Goal: Task Accomplishment & Management: Manage account settings

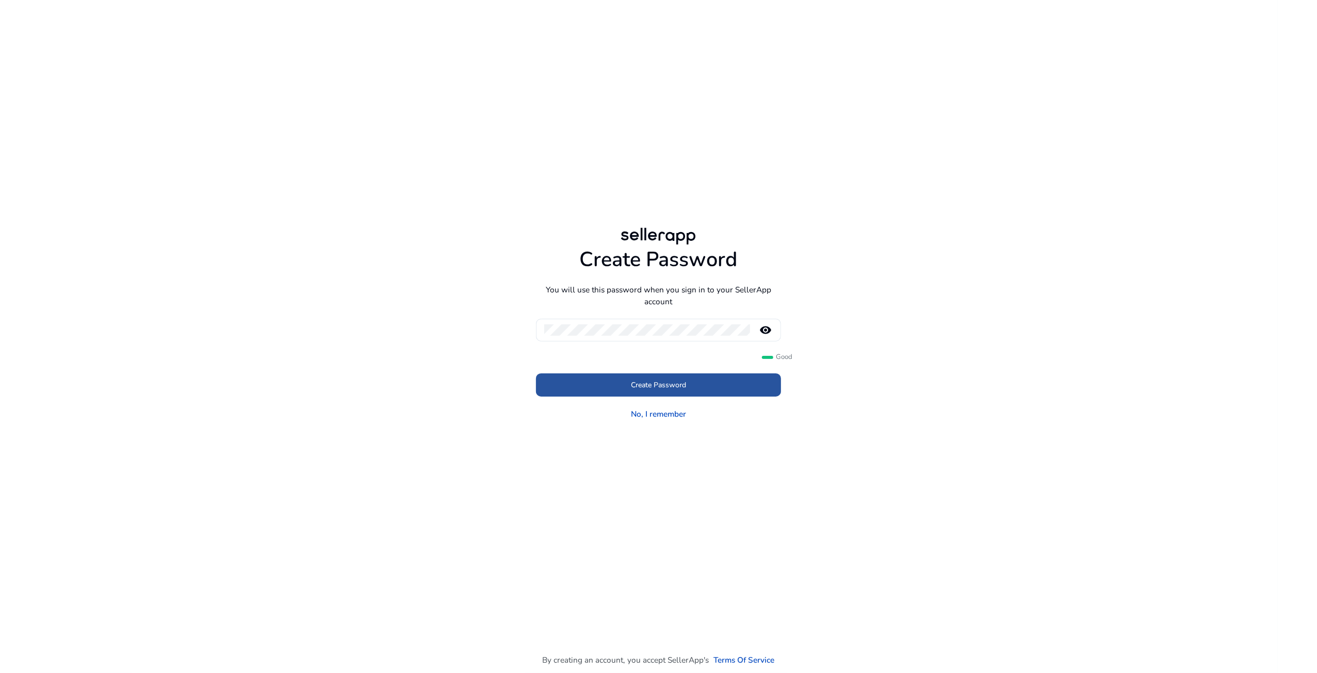
click at [673, 393] on span at bounding box center [658, 384] width 245 height 25
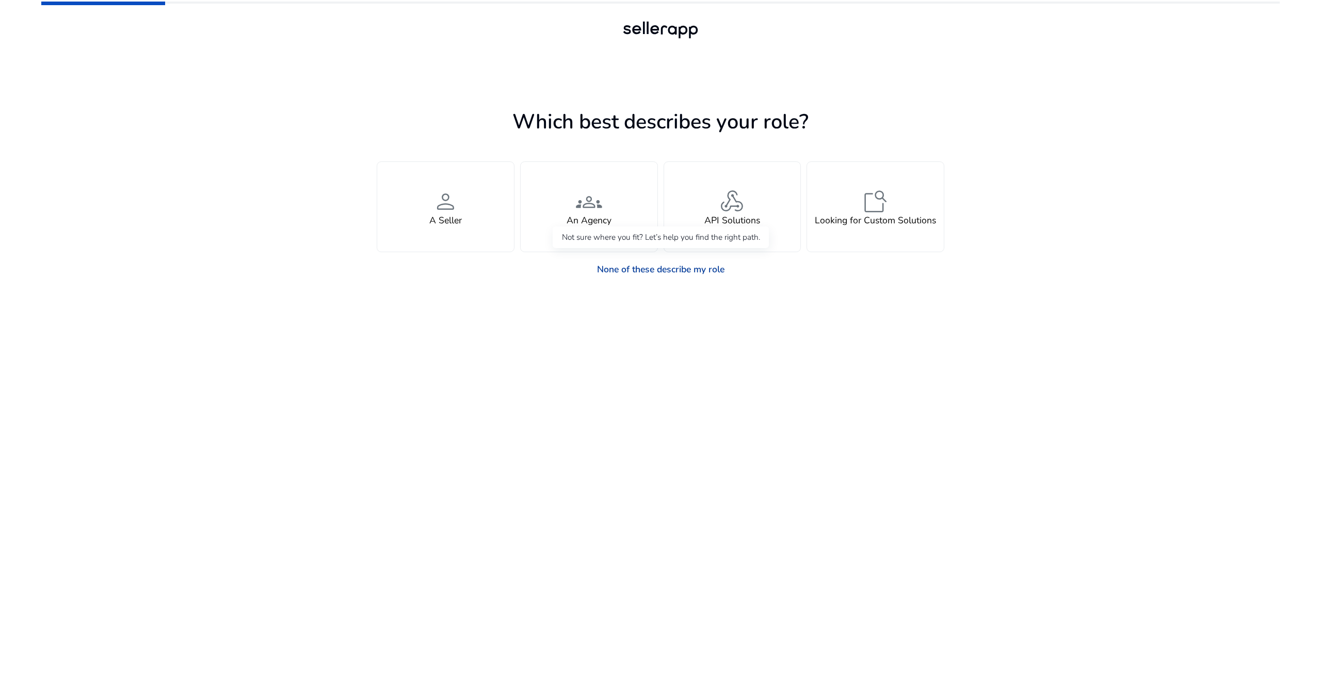
click at [634, 267] on link "None of these describe my role" at bounding box center [660, 269] width 145 height 23
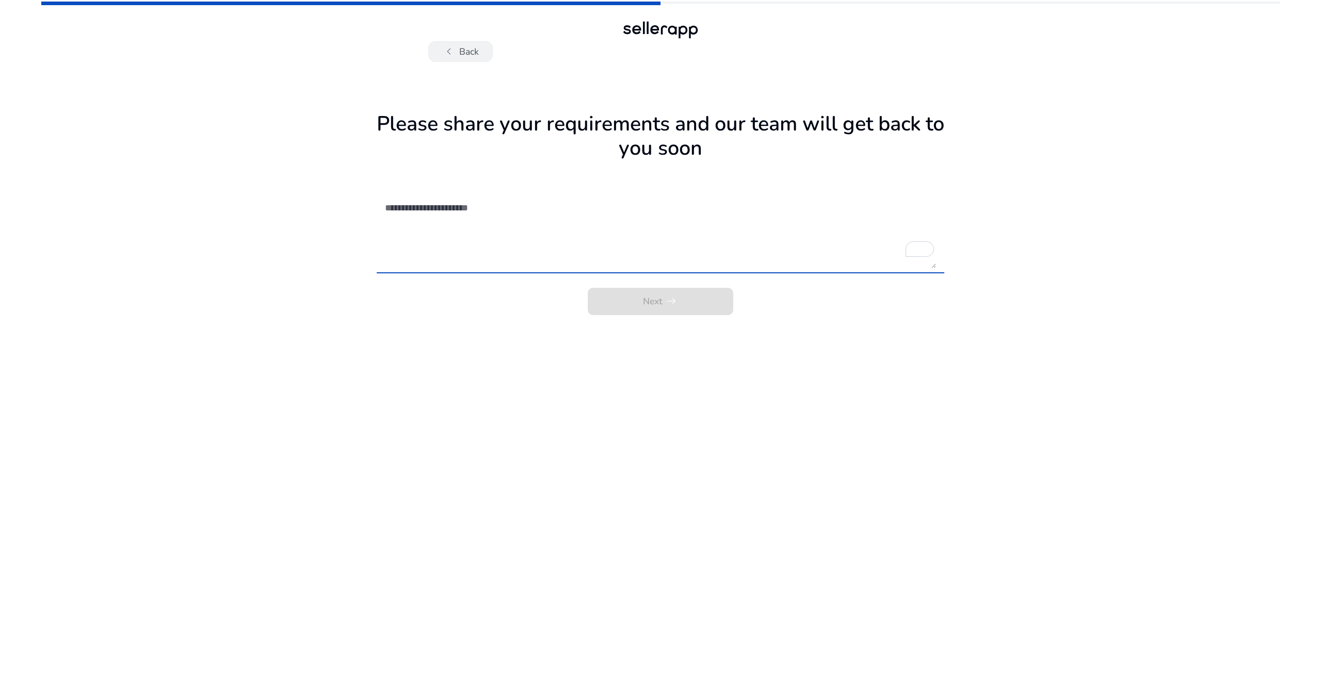
click at [443, 51] on span "chevron_left" at bounding box center [448, 51] width 13 height 13
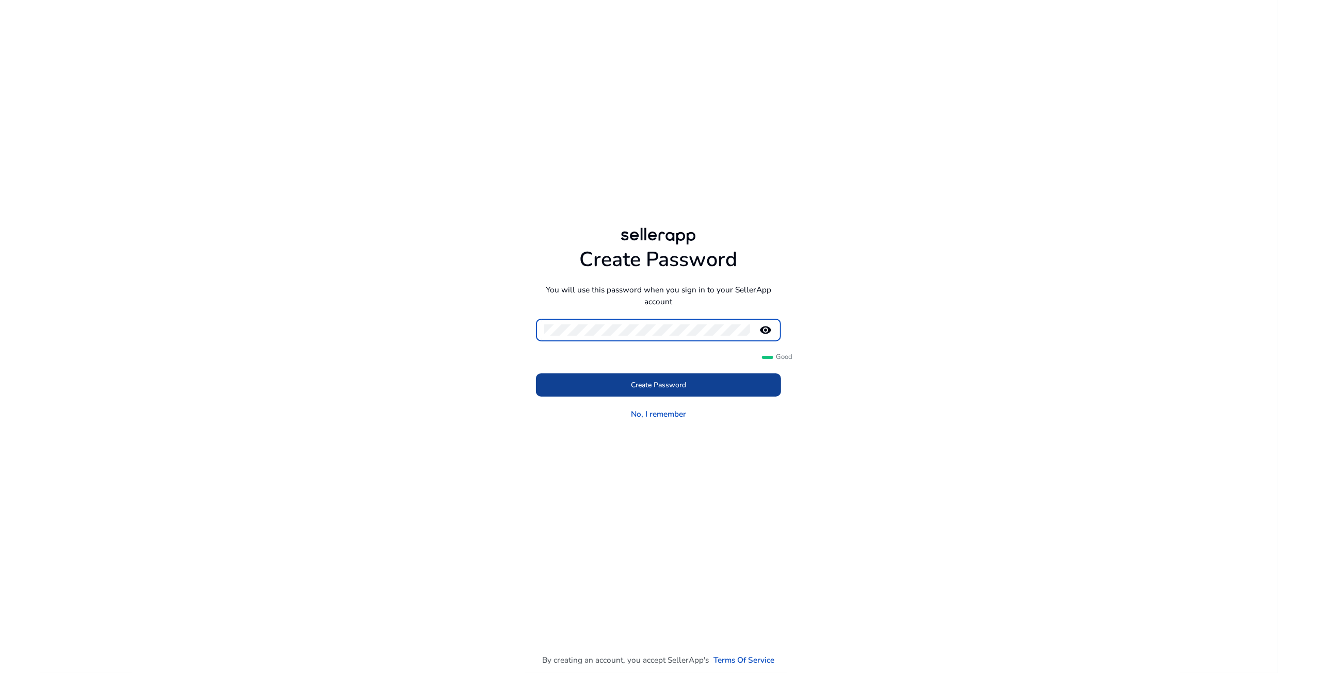
click at [659, 384] on span "Create Password" at bounding box center [658, 385] width 55 height 11
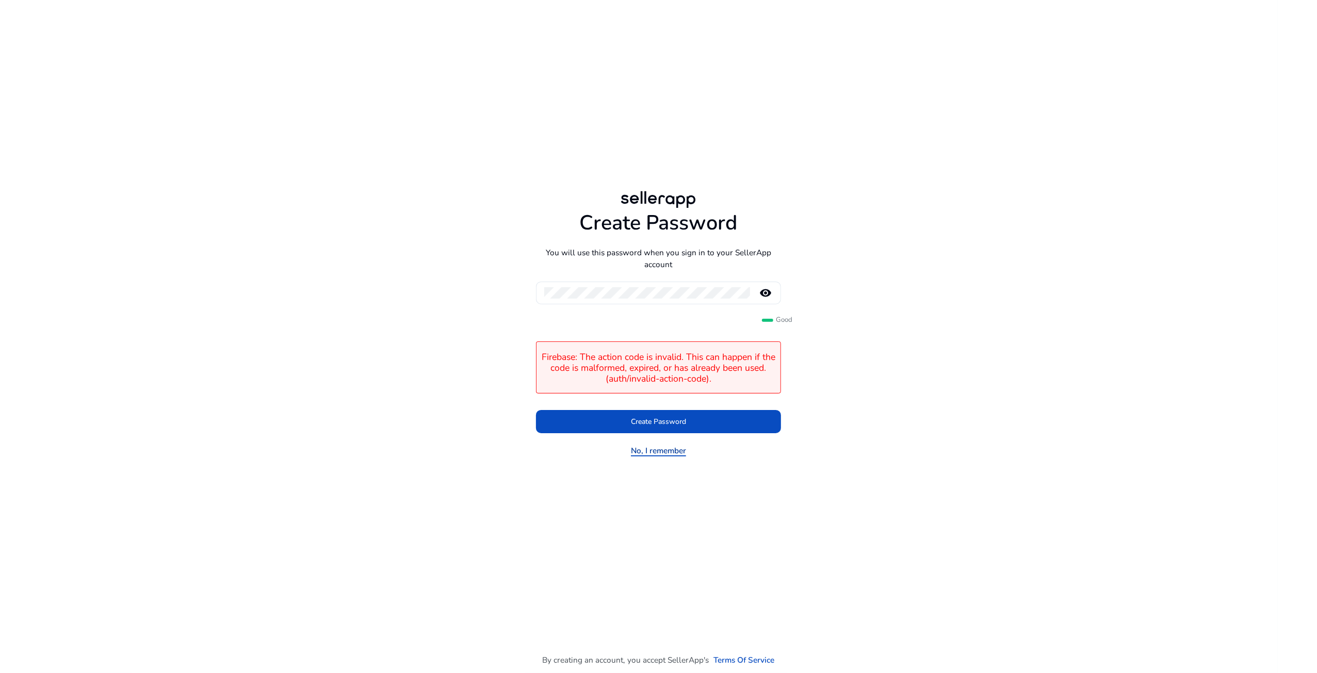
click at [648, 451] on link "No, I remember" at bounding box center [658, 451] width 55 height 12
